Goal: Information Seeking & Learning: Check status

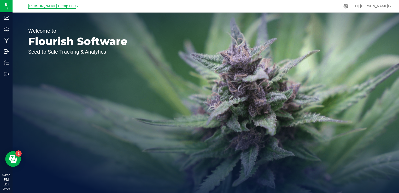
click at [67, 6] on span "[PERSON_NAME] Hemp LLC" at bounding box center [52, 6] width 48 height 5
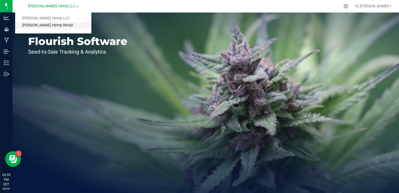
click at [49, 25] on link "[PERSON_NAME] Hemp Retail" at bounding box center [53, 25] width 76 height 7
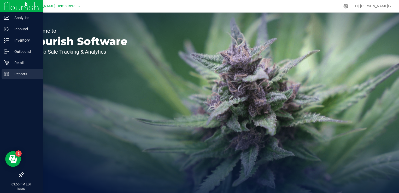
click at [24, 74] on p "Reports" at bounding box center [24, 74] width 31 height 6
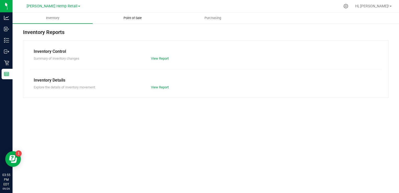
click at [136, 19] on span "Point of Sale" at bounding box center [132, 18] width 32 height 5
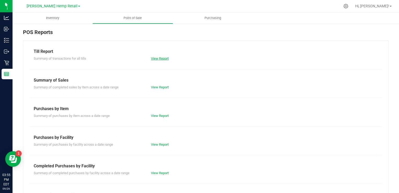
click at [165, 57] on link "View Report" at bounding box center [160, 58] width 18 height 4
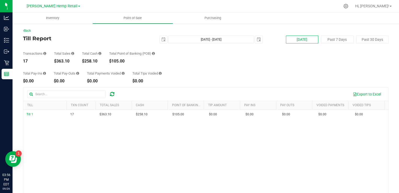
click at [303, 40] on button "[DATE]" at bounding box center [302, 40] width 32 height 8
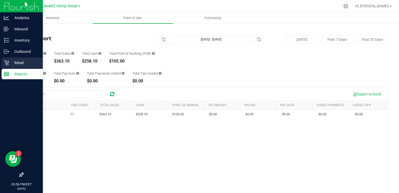
click at [28, 63] on p "Retail" at bounding box center [24, 63] width 31 height 6
